Goal: Entertainment & Leisure: Consume media (video, audio)

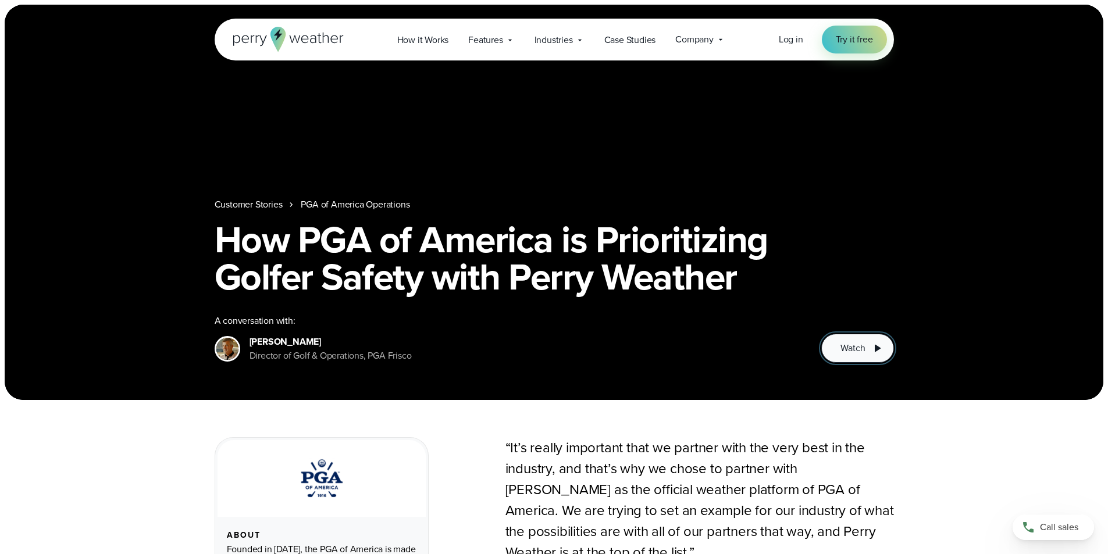
click at [857, 353] on span "Watch" at bounding box center [852, 348] width 24 height 14
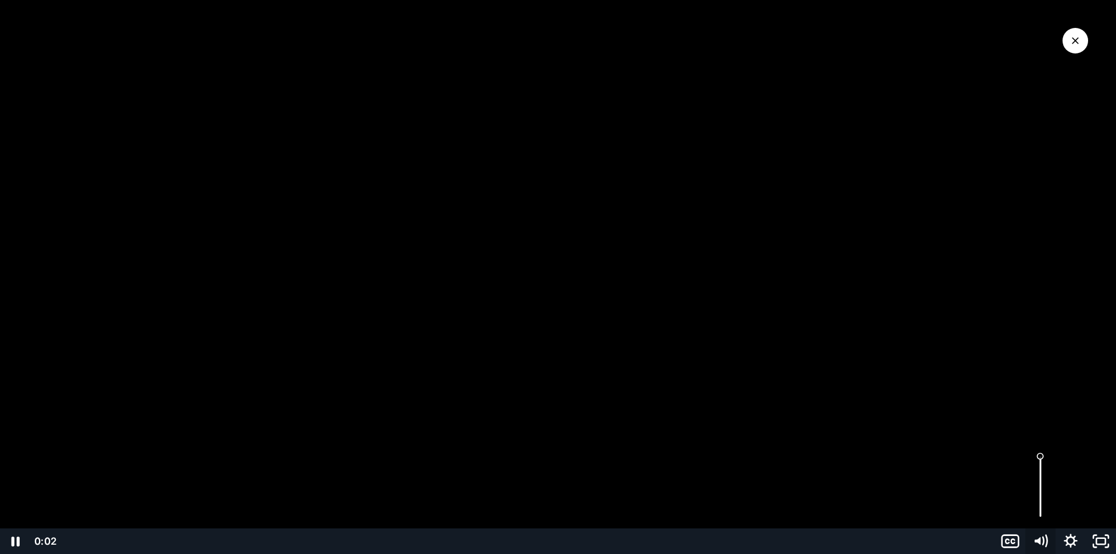
click at [1052, 543] on icon "Mute" at bounding box center [1041, 542] width 30 height 26
click at [1036, 499] on div at bounding box center [558, 277] width 1116 height 554
click at [1044, 543] on icon "Unmute" at bounding box center [1041, 541] width 36 height 31
click at [1042, 510] on div at bounding box center [558, 277] width 1116 height 554
drag, startPoint x: 1020, startPoint y: 483, endPoint x: 1025, endPoint y: 505, distance: 22.6
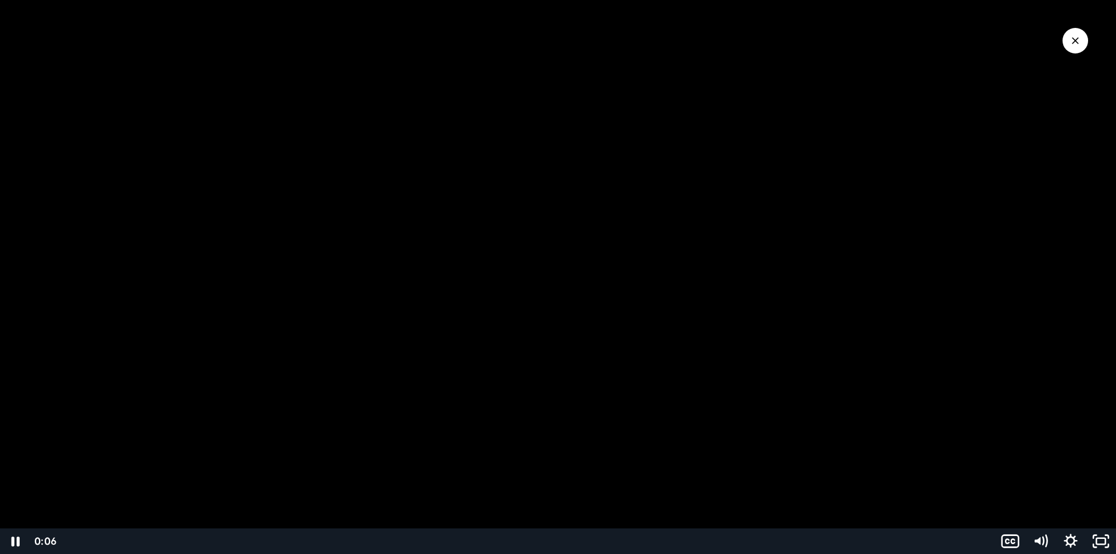
click at [1020, 486] on div at bounding box center [558, 277] width 1116 height 554
click at [1041, 497] on div "Volume" at bounding box center [1041, 486] width 30 height 83
click at [665, 447] on div at bounding box center [558, 277] width 1116 height 554
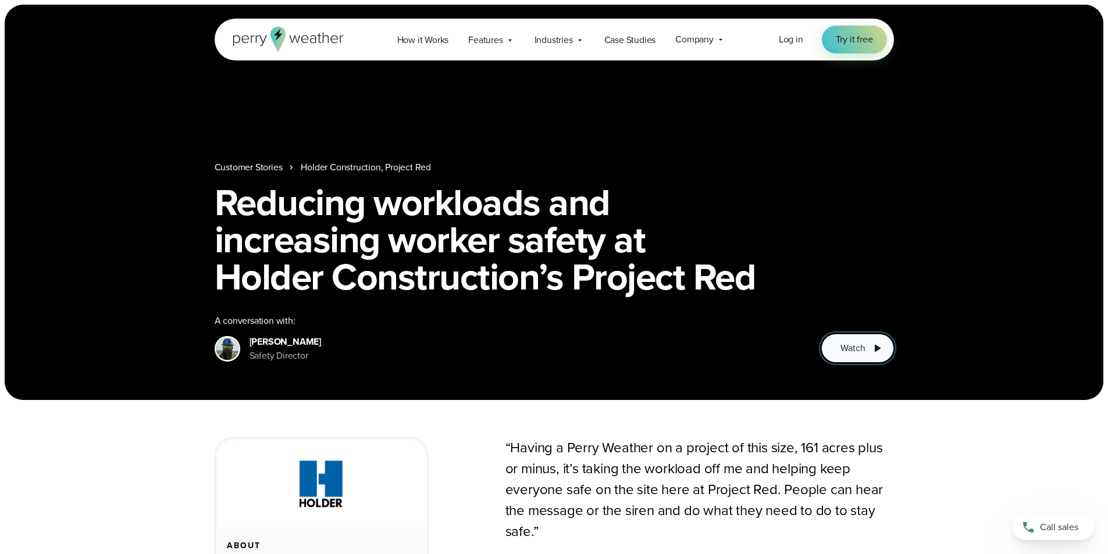
click at [854, 350] on span "Watch" at bounding box center [852, 348] width 24 height 14
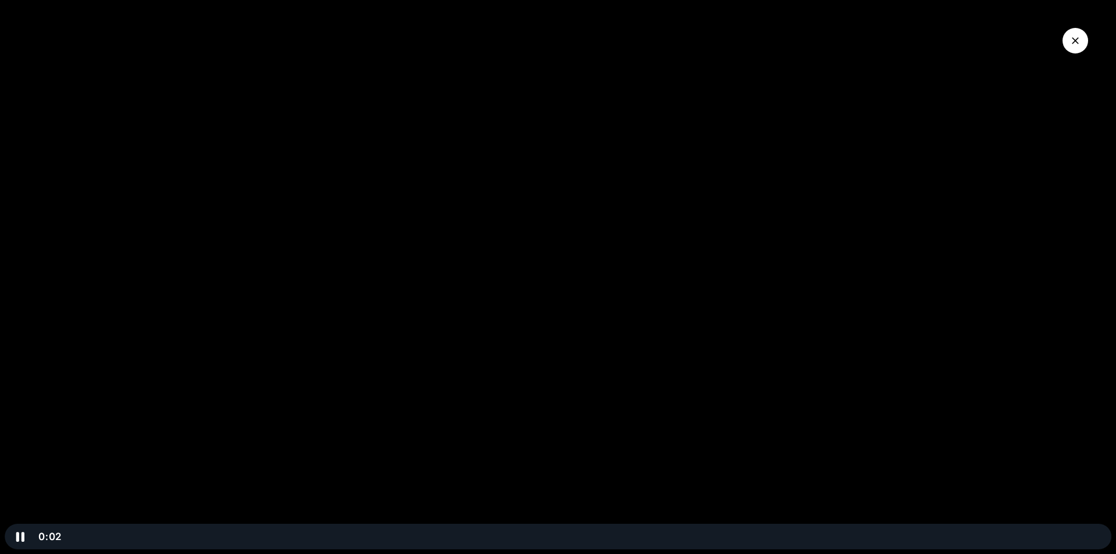
click at [1049, 508] on div at bounding box center [558, 277] width 1116 height 554
click at [1022, 504] on div at bounding box center [558, 277] width 1116 height 554
click at [1040, 520] on div at bounding box center [558, 277] width 1116 height 554
click at [864, 404] on div at bounding box center [558, 277] width 1116 height 554
